Goal: Task Accomplishment & Management: Complete application form

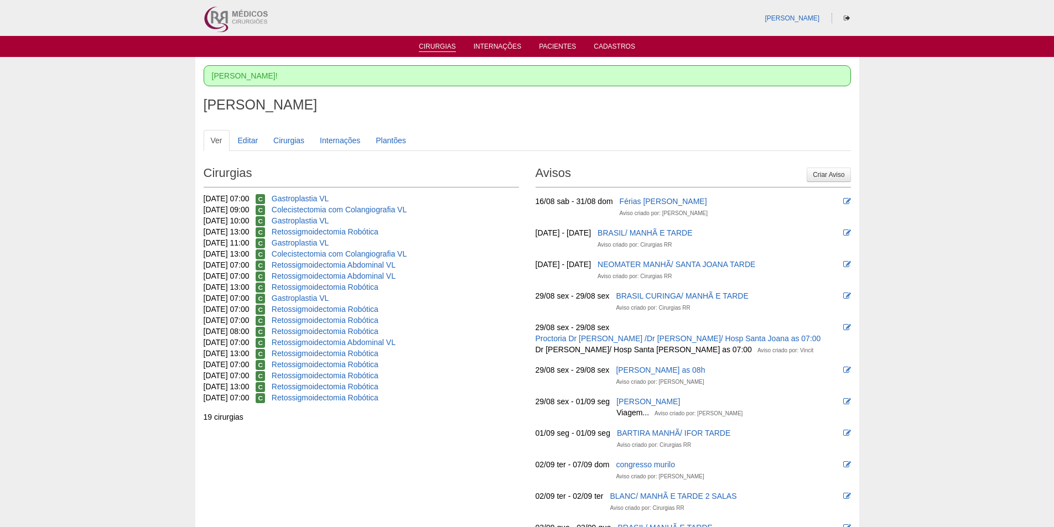
click at [442, 46] on link "Cirurgias" at bounding box center [437, 47] width 37 height 9
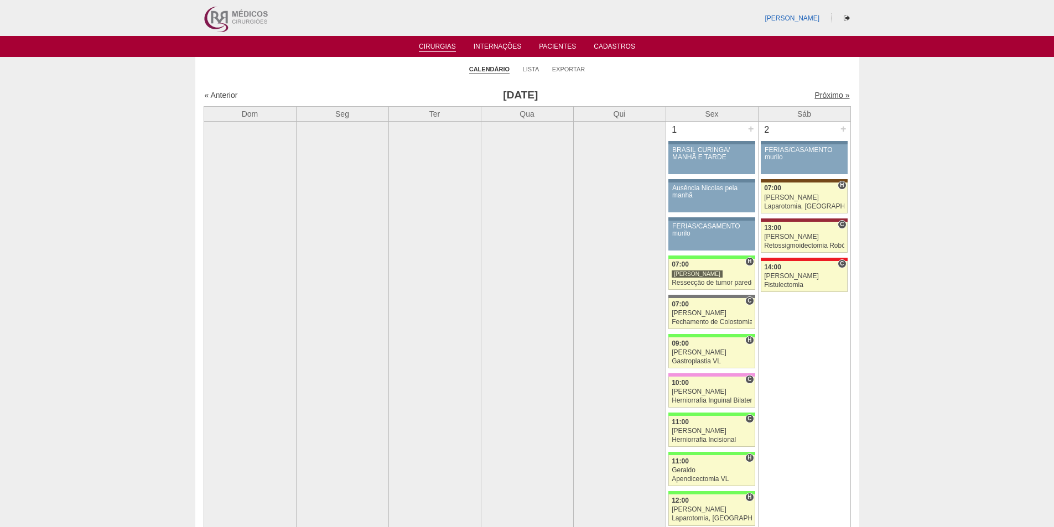
click at [826, 94] on link "Próximo »" at bounding box center [831, 95] width 35 height 9
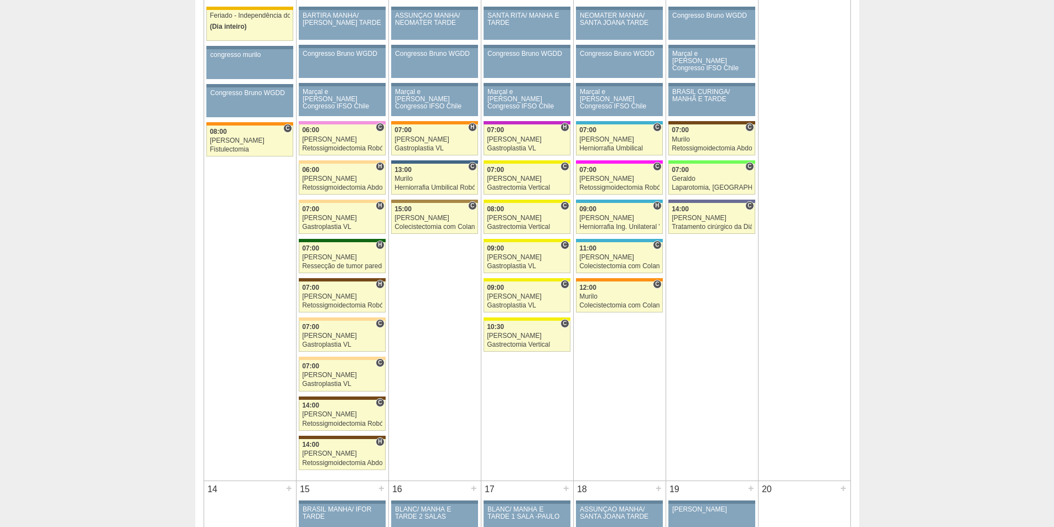
scroll to position [664, 0]
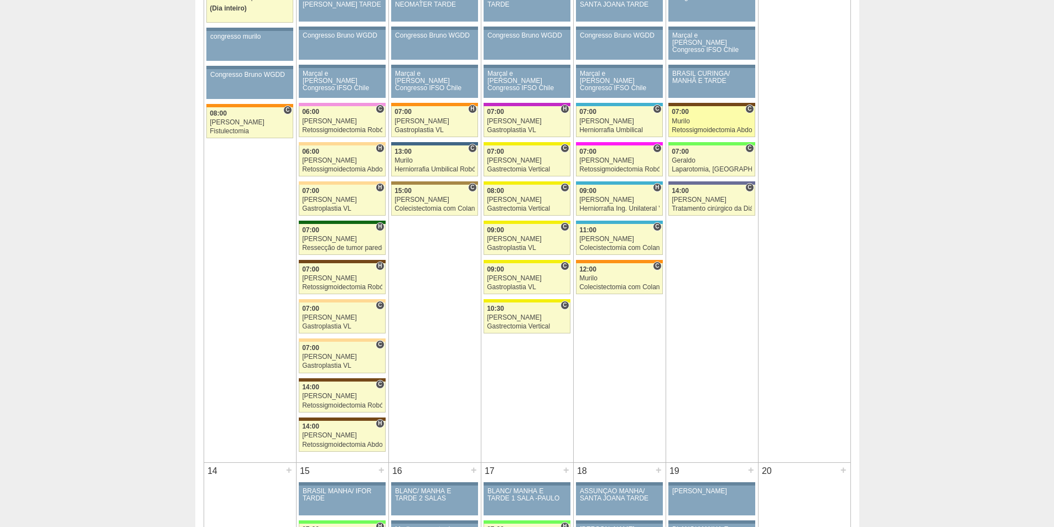
click at [720, 129] on div "Retossigmoidectomia Abdominal VL" at bounding box center [712, 130] width 80 height 7
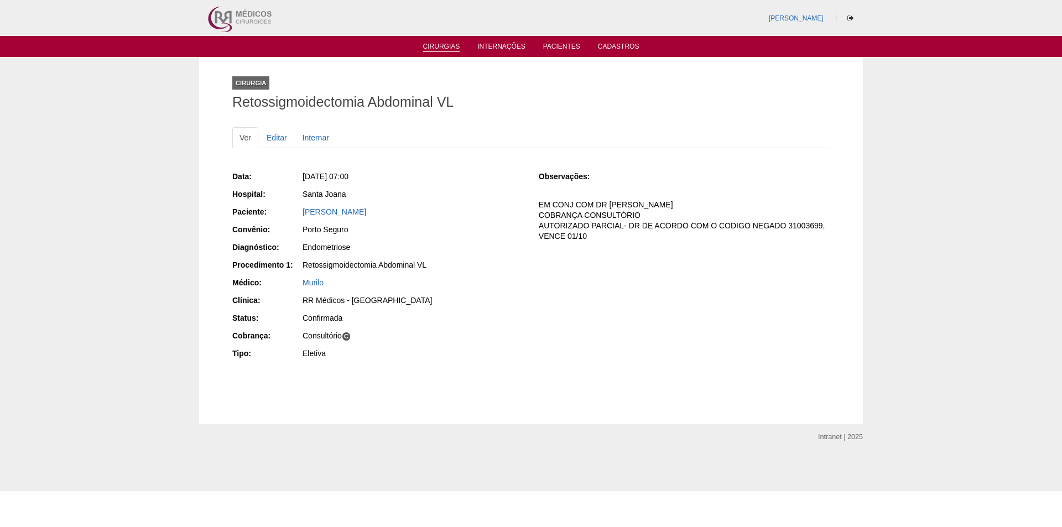
click at [438, 46] on link "Cirurgias" at bounding box center [441, 47] width 37 height 9
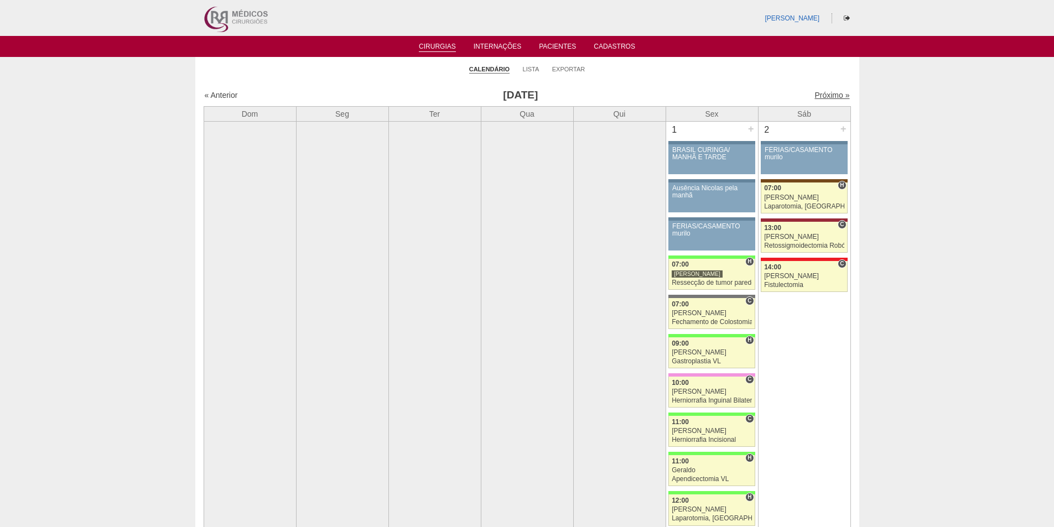
click at [822, 100] on link "Próximo »" at bounding box center [831, 95] width 35 height 9
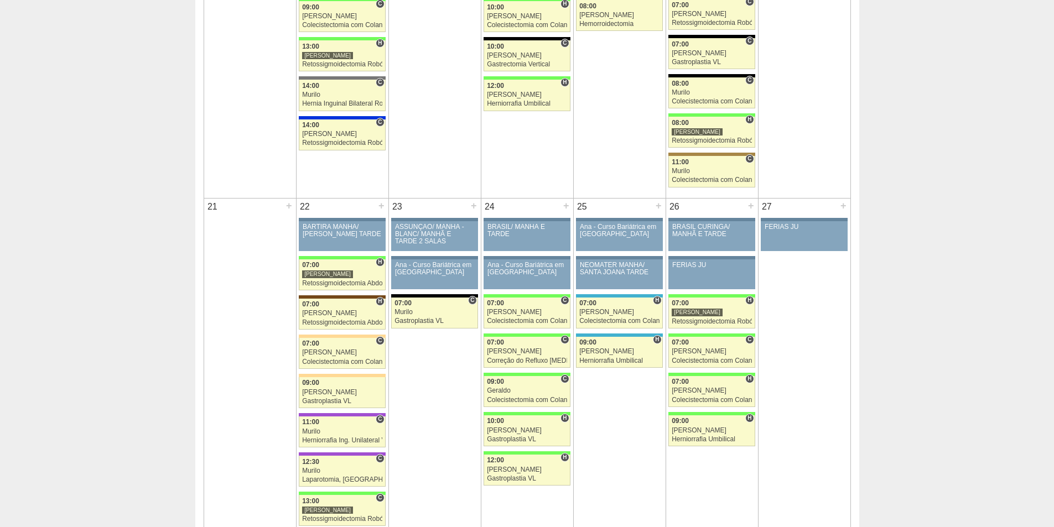
scroll to position [1439, 0]
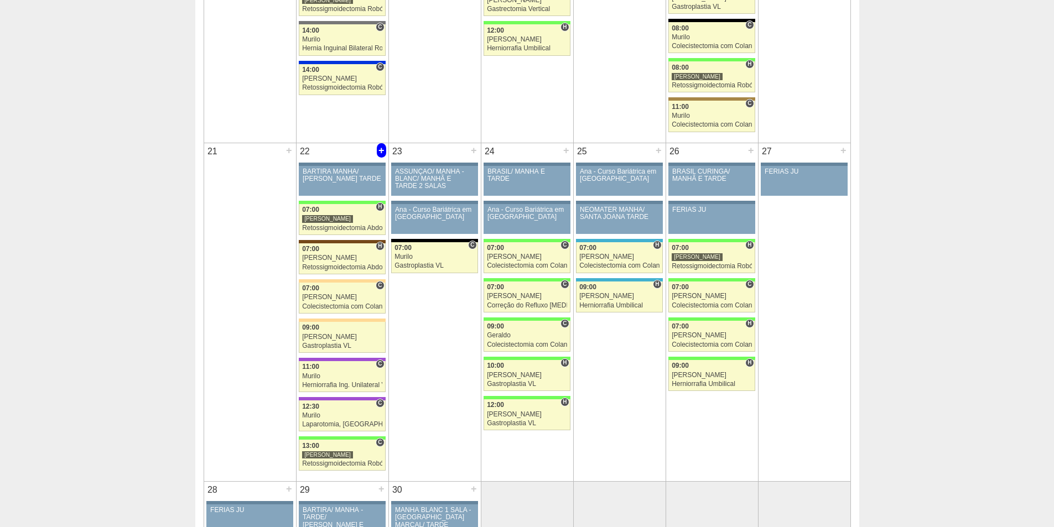
click at [379, 151] on div "+" at bounding box center [381, 150] width 9 height 14
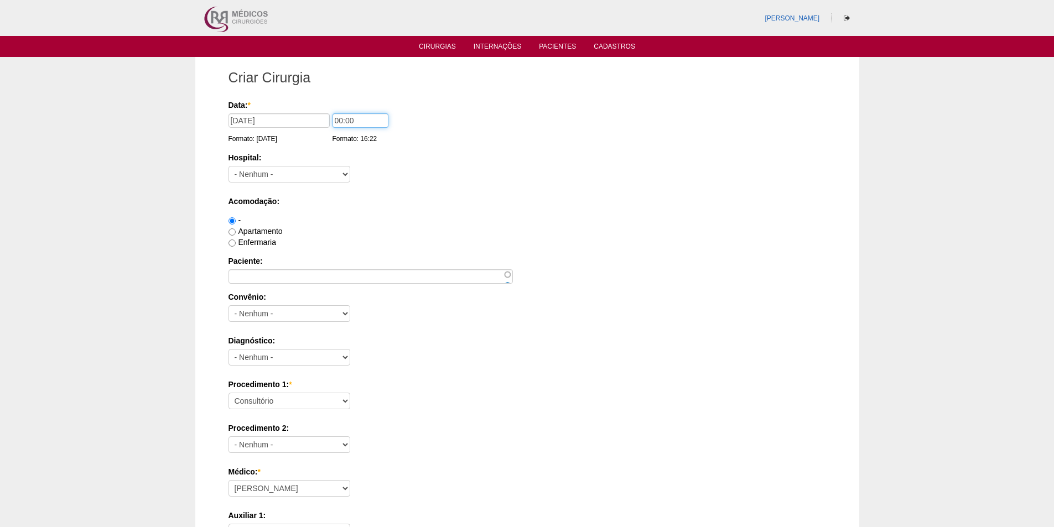
drag, startPoint x: 336, startPoint y: 121, endPoint x: 369, endPoint y: 139, distance: 37.4
click at [336, 120] on input "00:00" at bounding box center [361, 120] width 56 height 14
type input "07:00"
click at [343, 173] on select "- Nenhum - 9 de Julho Albert Einstein Alvorada América Assunção Bartira Benefic…" at bounding box center [290, 174] width 122 height 17
select select "44"
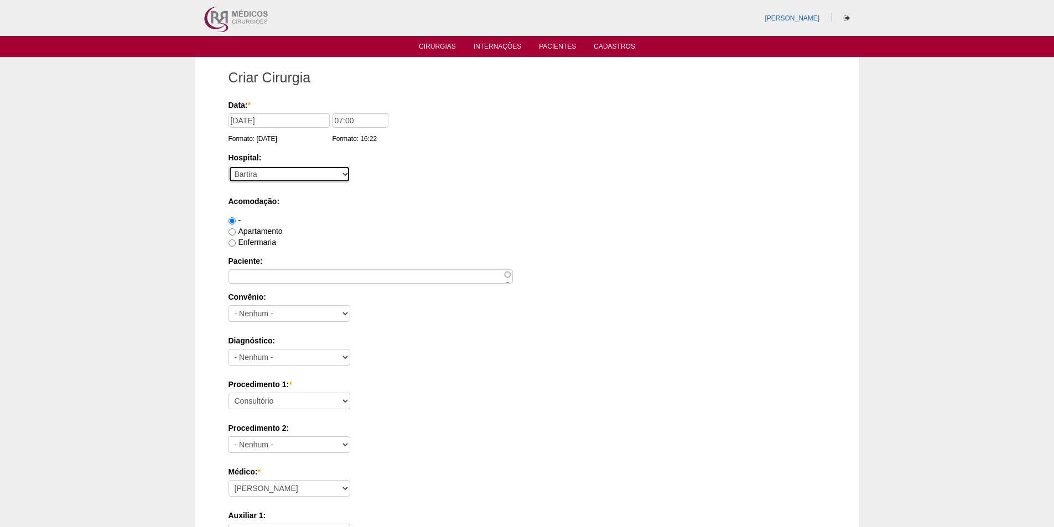
click at [229, 166] on select "- Nenhum - 9 de Julho Albert Einstein Alvorada América Assunção Bartira Benefic…" at bounding box center [290, 174] width 122 height 17
click at [242, 238] on label "Enfermaria" at bounding box center [253, 242] width 48 height 9
click at [236, 240] on input "Enfermaria" at bounding box center [232, 243] width 7 height 7
radio input "true"
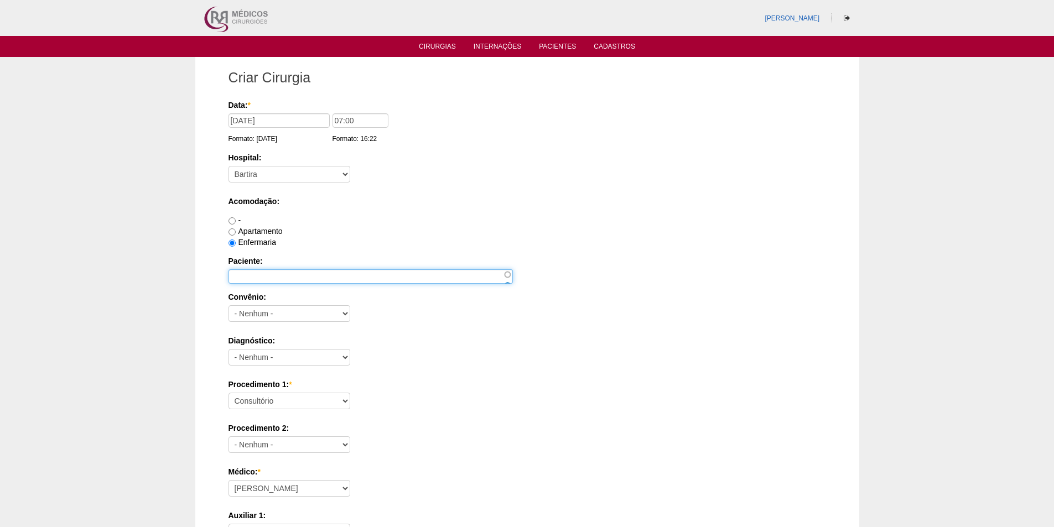
click at [252, 278] on input "Paciente:" at bounding box center [371, 276] width 284 height 14
type input "a"
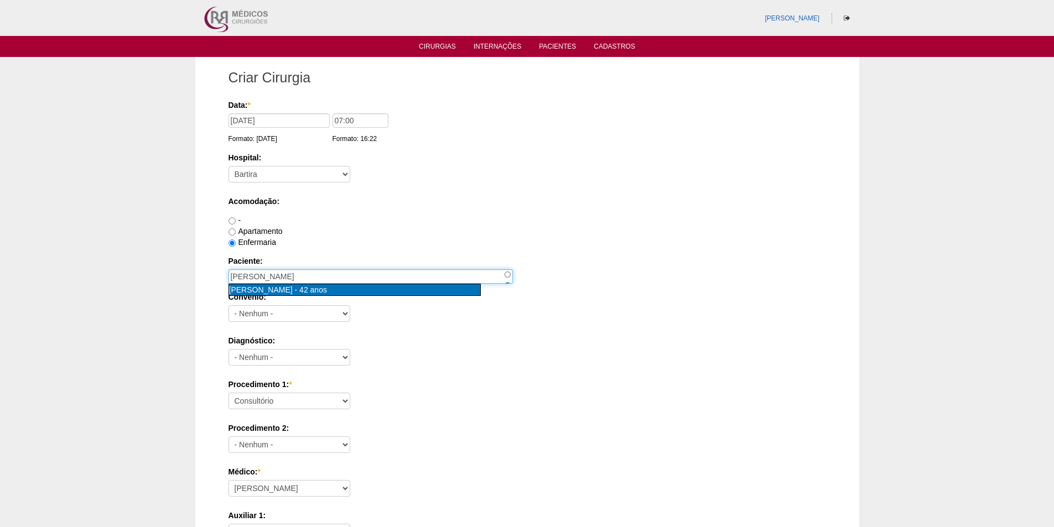
type input "Andrea Willik Copola [nid:21935]"
click at [361, 290] on div "Andrea Willik Copola - 42 anos" at bounding box center [354, 289] width 251 height 11
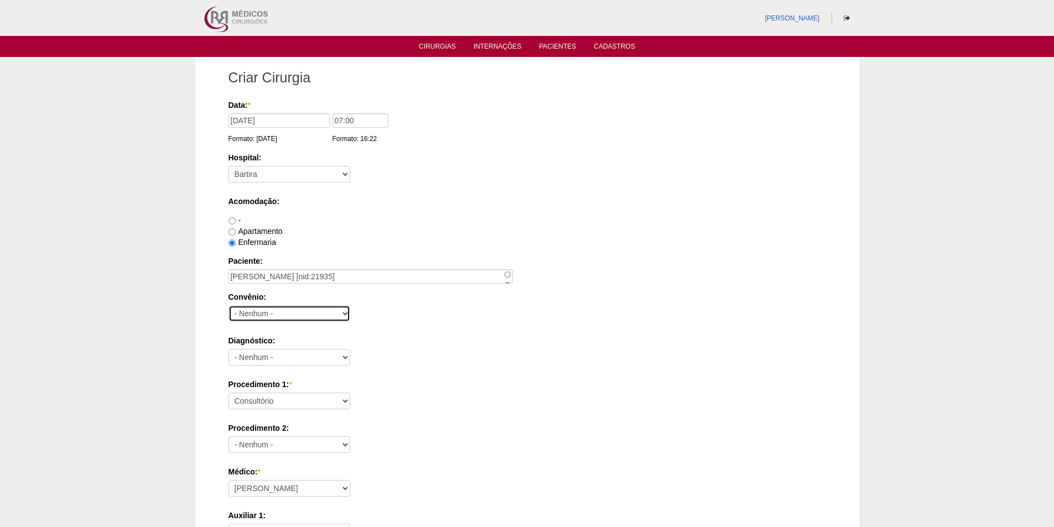
click at [338, 313] on select "- Nenhum - Abet Afresp Allianz Amil Blue Life Caasp Cabesp Caixa de Pensões Car…" at bounding box center [290, 313] width 122 height 17
select select "26"
click at [229, 305] on select "- Nenhum - Abet Afresp Allianz Amil Blue Life Caasp Cabesp Caixa de Pensões Car…" at bounding box center [290, 313] width 122 height 17
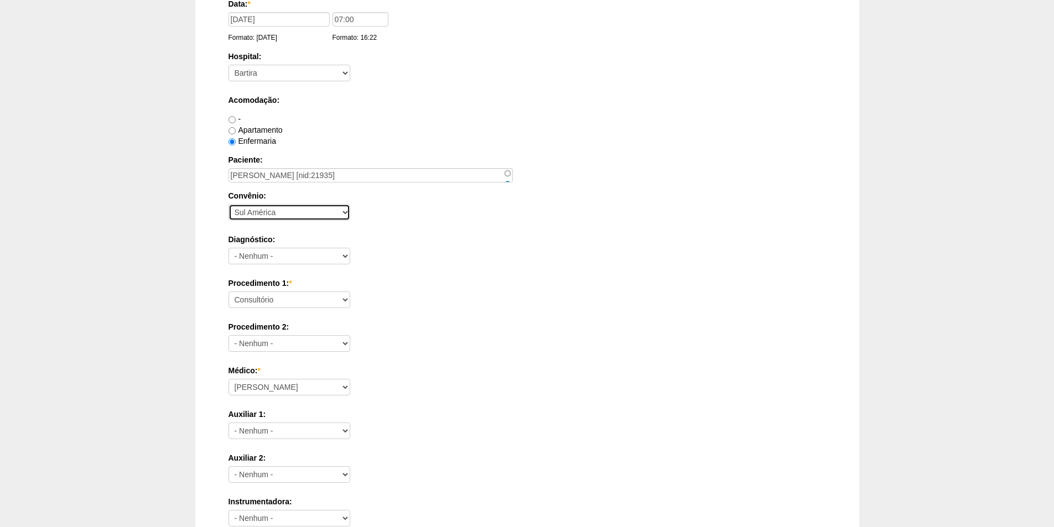
scroll to position [111, 0]
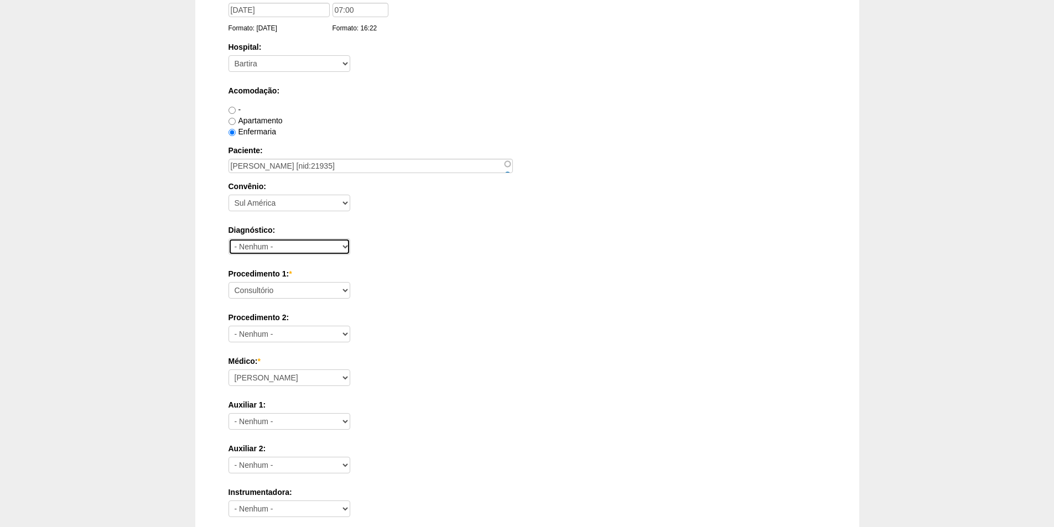
click at [343, 247] on select "- Nenhum - Abdome Agudo Abscesso Hepático Abscesso Perianal Abscesso Peritoneal…" at bounding box center [290, 246] width 122 height 17
select select "34542"
click at [229, 238] on select "- Nenhum - Abdome Agudo Abscesso Hepático Abscesso Perianal Abscesso Peritoneal…" at bounding box center [290, 246] width 122 height 17
click at [346, 288] on select "Consultório Abscesso Hepático - Drenagem Abscesso perianal Amputação Abdômino P…" at bounding box center [290, 290] width 122 height 17
select select "3735"
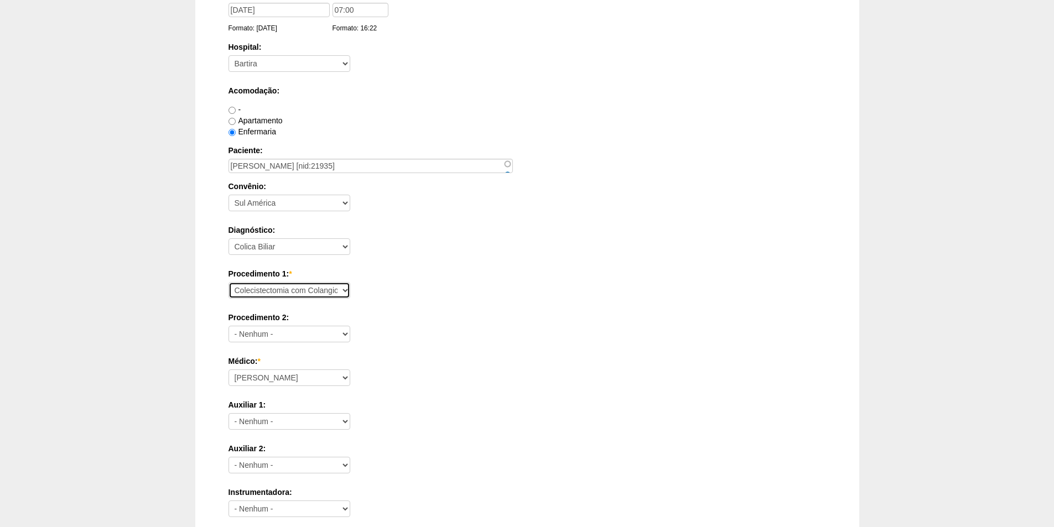
click at [229, 282] on select "Consultório Abscesso Hepático - Drenagem Abscesso perianal Amputação Abdômino P…" at bounding box center [290, 290] width 122 height 17
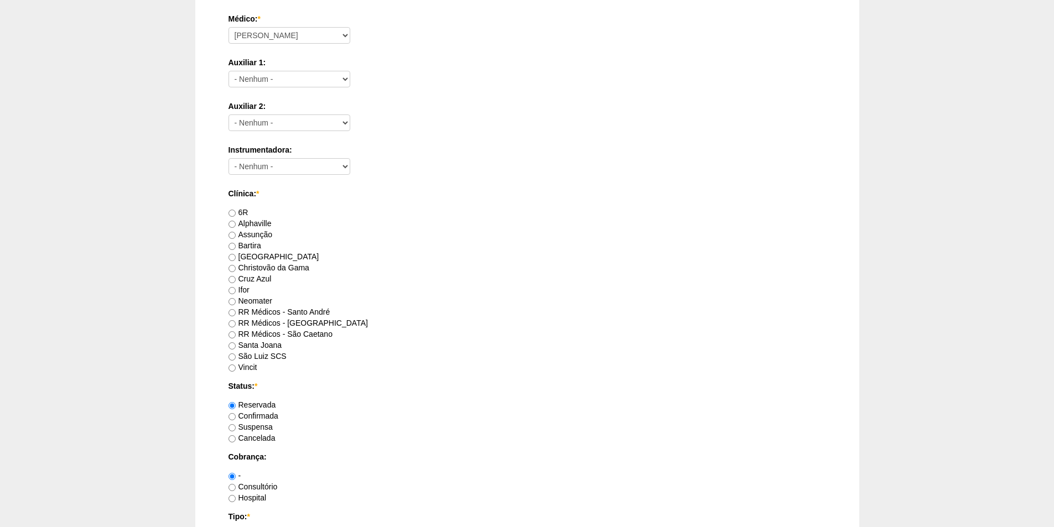
scroll to position [553, 0]
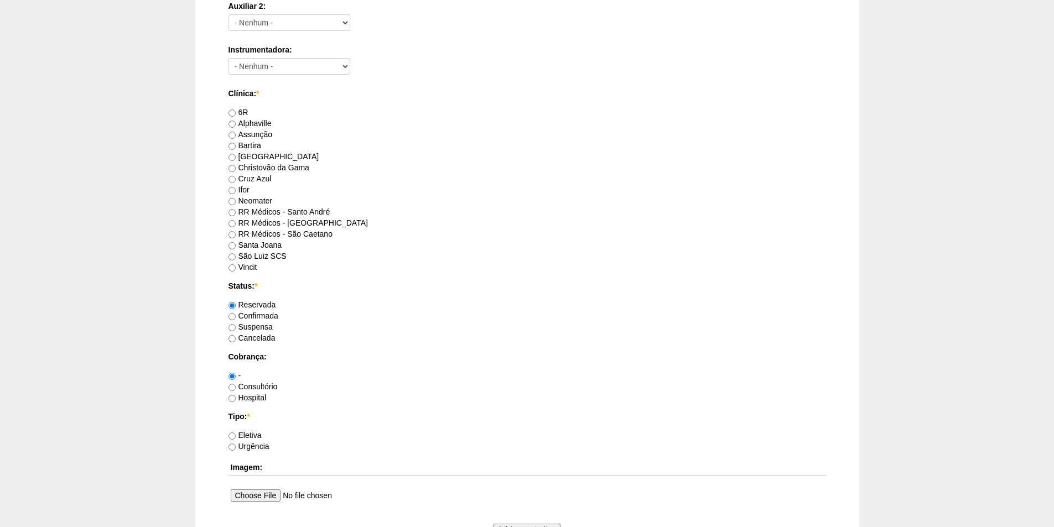
click at [287, 212] on label "RR Médicos - Santo André" at bounding box center [280, 211] width 102 height 9
click at [236, 212] on input "RR Médicos - Santo André" at bounding box center [232, 212] width 7 height 7
radio input "true"
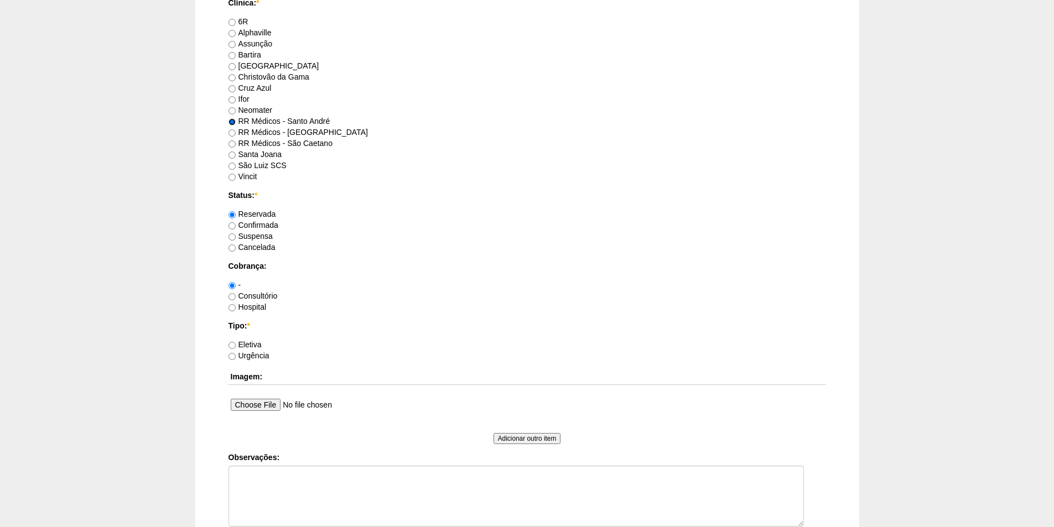
scroll to position [664, 0]
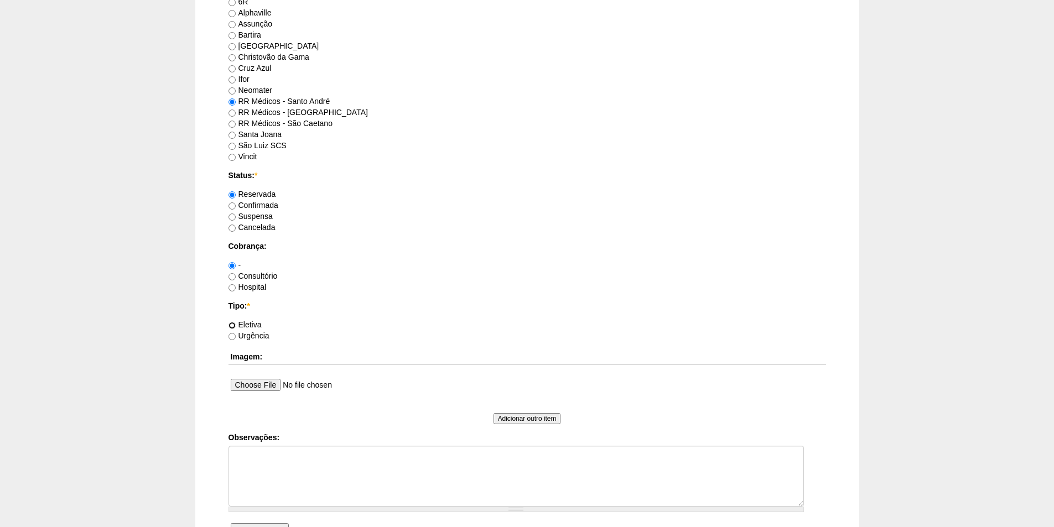
click at [235, 325] on input "Eletiva" at bounding box center [232, 325] width 7 height 7
radio input "true"
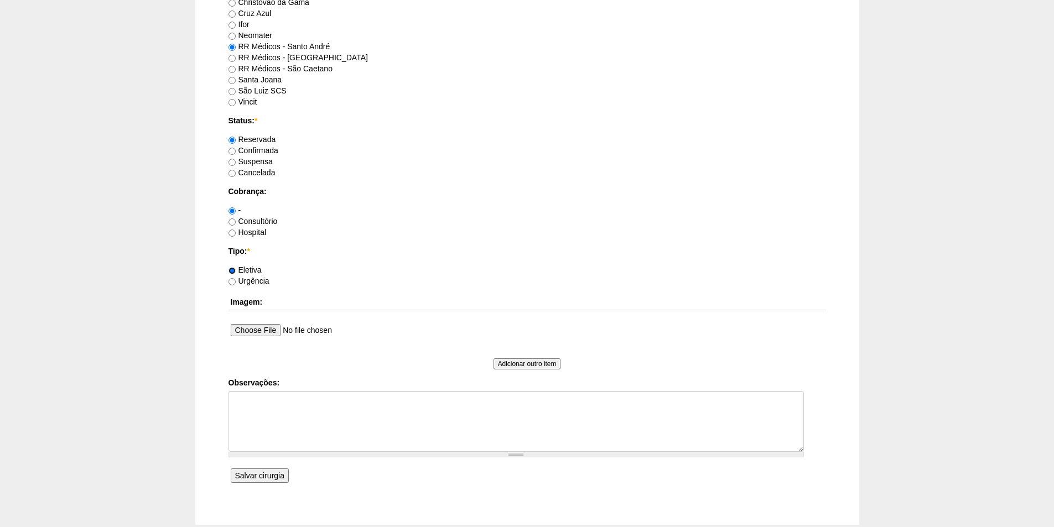
scroll to position [719, 0]
click at [247, 481] on input "Salvar cirurgia" at bounding box center [260, 475] width 58 height 14
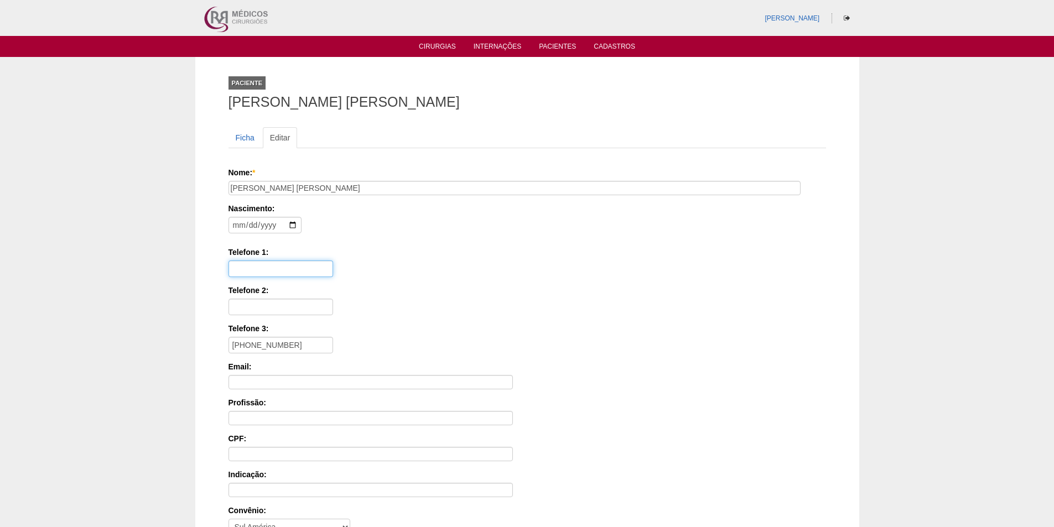
click at [257, 270] on input "Telefone 1:" at bounding box center [281, 269] width 105 height 17
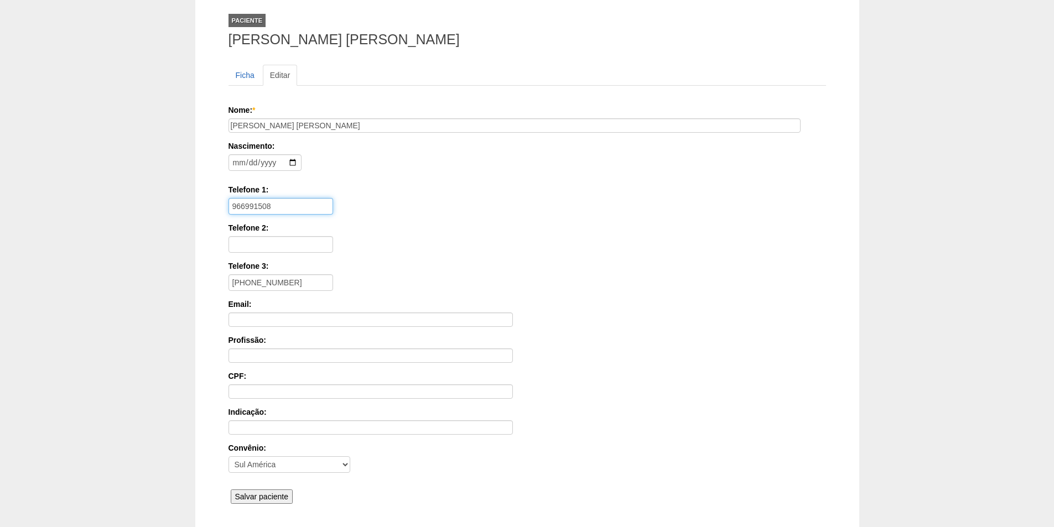
scroll to position [148, 0]
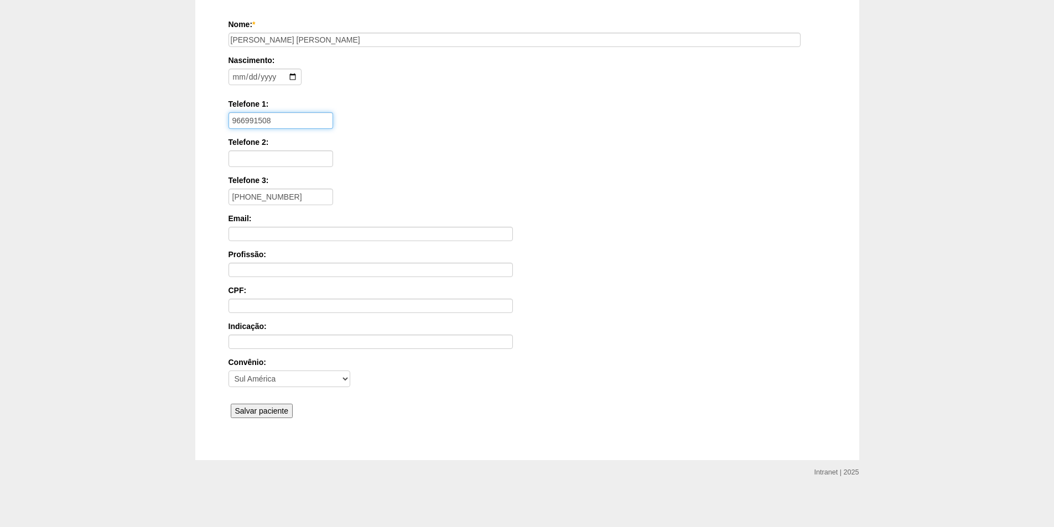
type input "966991508"
click at [275, 407] on input "Salvar paciente" at bounding box center [262, 411] width 63 height 14
